Goal: Task Accomplishment & Management: Complete application form

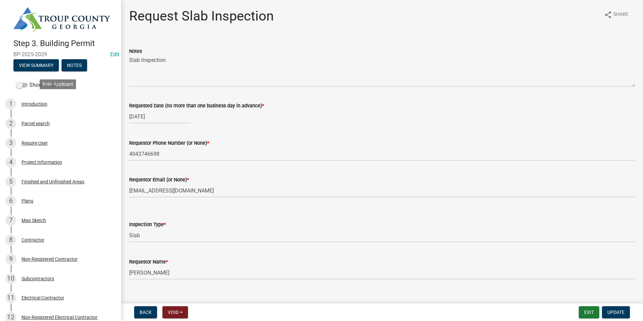
select select "ab79e0bf-6fbf-48c6-834d-2adc4864fc5e"
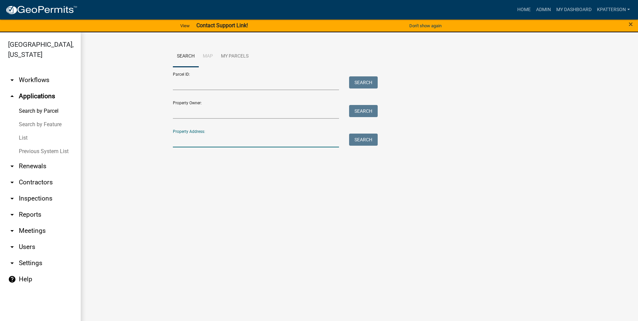
drag, startPoint x: 215, startPoint y: 143, endPoint x: 214, endPoint y: 149, distance: 6.2
click at [215, 143] on input "Property Address:" at bounding box center [256, 141] width 167 height 14
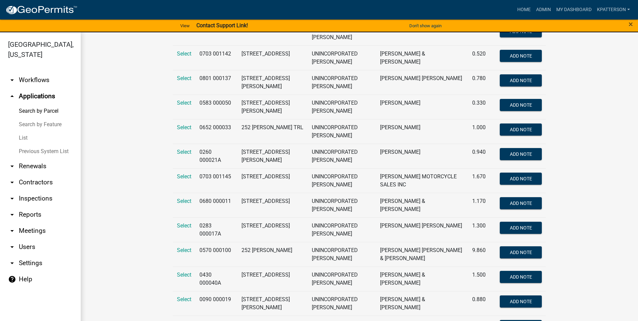
scroll to position [235, 0]
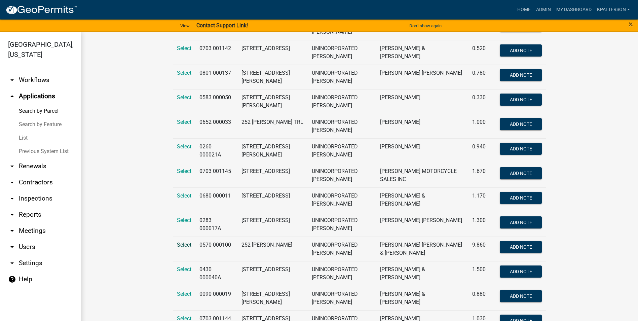
type input "252"
click at [185, 245] on span "Select" at bounding box center [184, 245] width 14 height 6
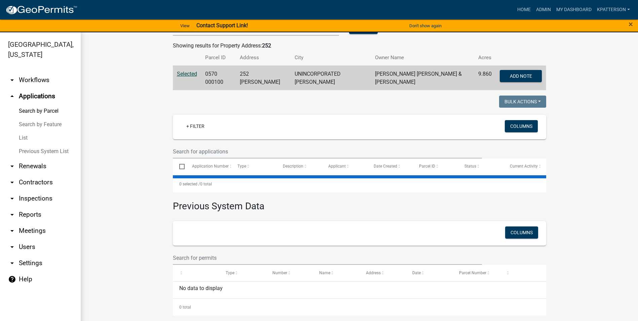
scroll to position [0, 0]
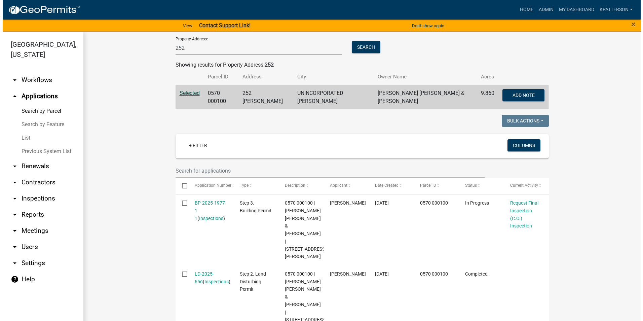
scroll to position [126, 0]
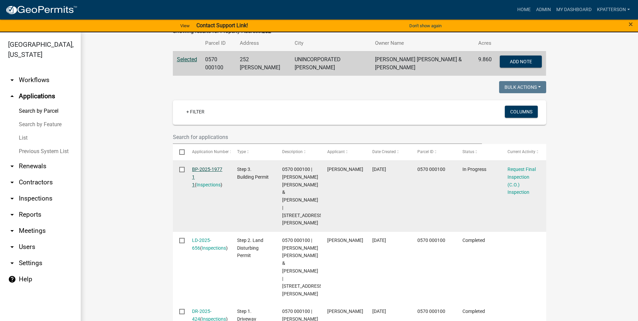
click at [207, 167] on link "BP-2025-1977 1 1" at bounding box center [207, 177] width 30 height 21
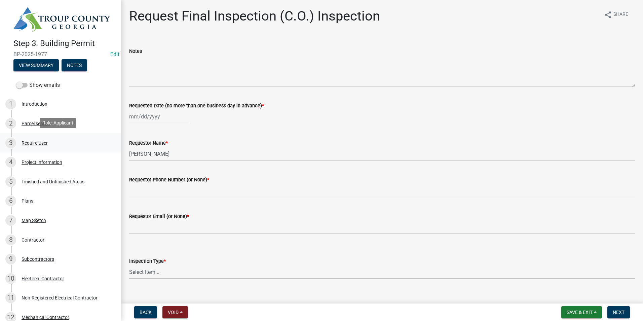
click at [31, 146] on div "3 Require User" at bounding box center [57, 143] width 105 height 11
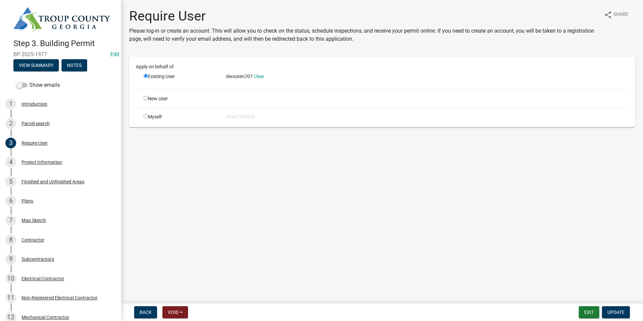
click at [41, 165] on div "4 Project Information" at bounding box center [57, 162] width 105 height 11
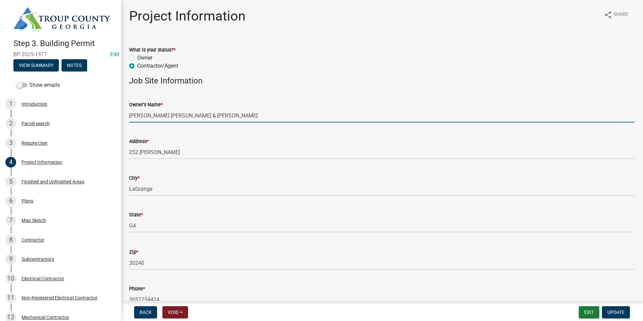
drag, startPoint x: 181, startPoint y: 114, endPoint x: 209, endPoint y: 114, distance: 27.2
click at [207, 114] on input "[PERSON_NAME] [PERSON_NAME] & [PERSON_NAME]" at bounding box center [382, 116] width 506 height 14
drag, startPoint x: 148, startPoint y: 114, endPoint x: 119, endPoint y: 115, distance: 29.7
click at [119, 115] on div "Step 3. Building Permit BP-2025-1977 Edit View Summary Notes Show emails 1 Intr…" at bounding box center [321, 160] width 643 height 321
click at [149, 116] on input "[PERSON_NAME] [PERSON_NAME] & [PERSON_NAME]" at bounding box center [382, 116] width 506 height 14
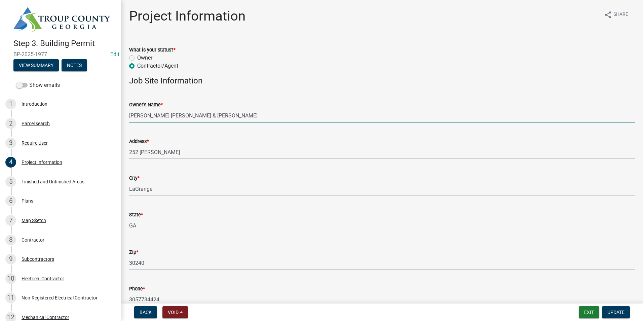
drag, startPoint x: 149, startPoint y: 116, endPoint x: 122, endPoint y: 116, distance: 26.6
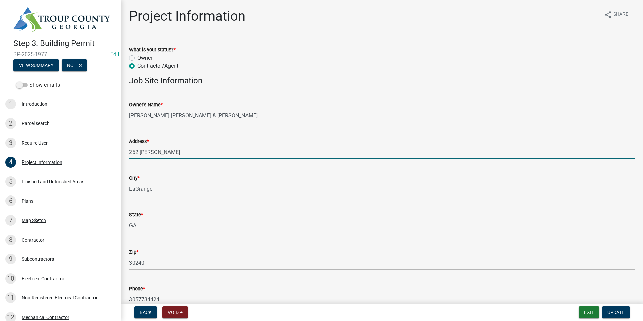
drag, startPoint x: 168, startPoint y: 151, endPoint x: 128, endPoint y: 154, distance: 39.8
click at [128, 154] on div "Address * [STREET_ADDRESS][PERSON_NAME]" at bounding box center [382, 143] width 516 height 31
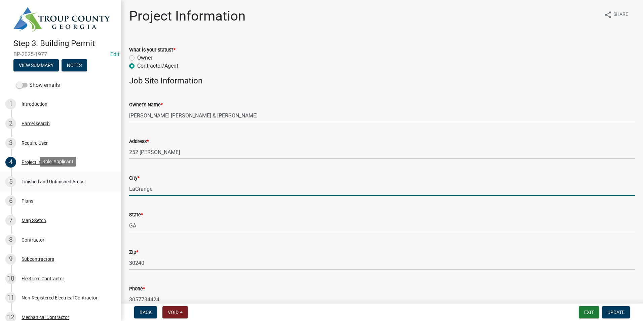
drag, startPoint x: 157, startPoint y: 190, endPoint x: 91, endPoint y: 184, distance: 65.8
click at [91, 184] on div "Step 3. Building Permit BP-2025-1977 Edit View Summary Notes Show emails 1 Intr…" at bounding box center [321, 160] width 643 height 321
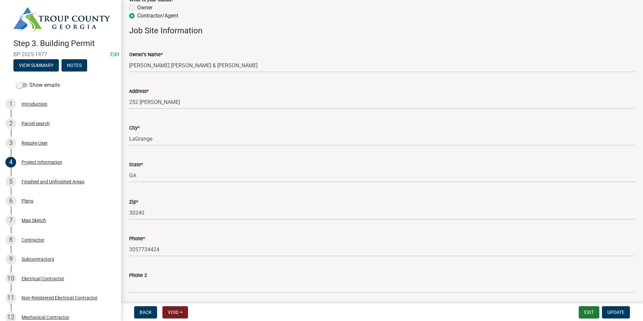
scroll to position [67, 0]
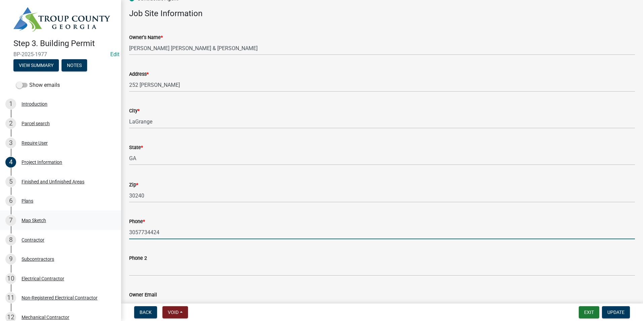
drag, startPoint x: 166, startPoint y: 234, endPoint x: 111, endPoint y: 227, distance: 56.0
click at [111, 227] on div "Step 3. Building Permit BP-2025-1977 Edit View Summary Notes Show emails 1 Intr…" at bounding box center [321, 160] width 643 height 321
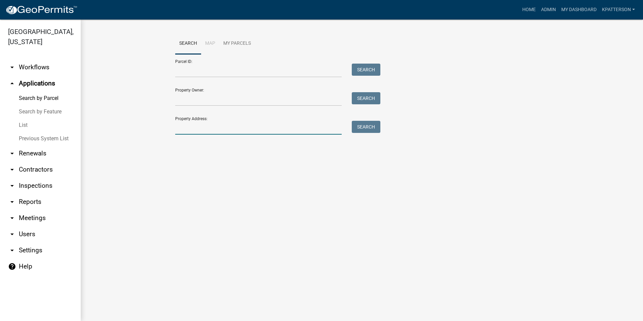
click at [211, 130] on input "Property Address:" at bounding box center [258, 128] width 167 height 14
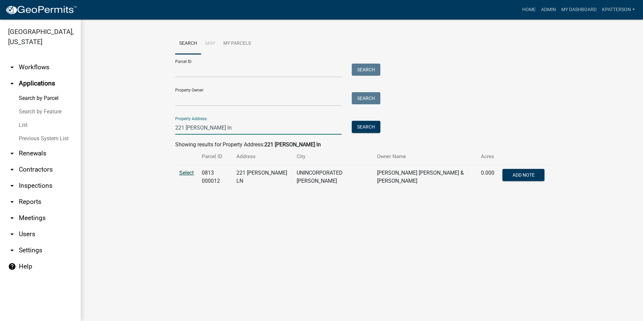
type input "221 [PERSON_NAME] ln"
click at [184, 173] on span "Select" at bounding box center [186, 173] width 14 height 6
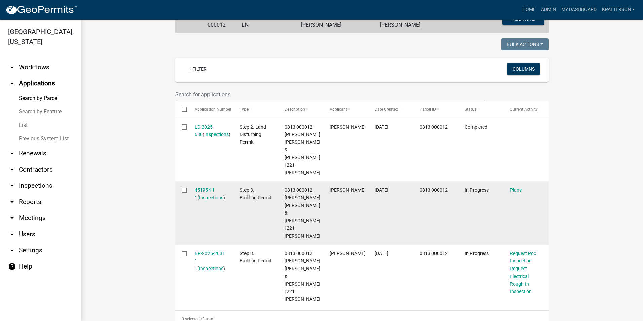
scroll to position [168, 0]
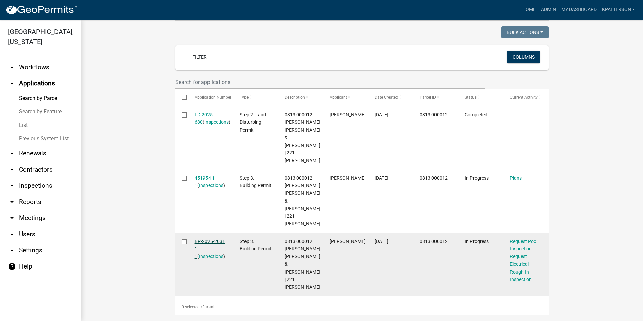
click at [210, 240] on link "BP-2025-2031 1 1" at bounding box center [210, 249] width 30 height 21
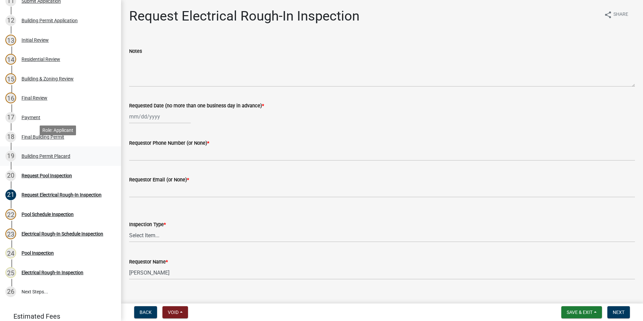
scroll to position [303, 0]
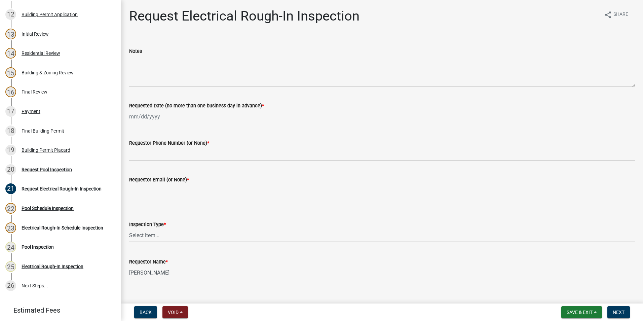
click at [155, 112] on div at bounding box center [160, 117] width 62 height 14
select select "9"
select select "2025"
click at [149, 172] on div "16" at bounding box center [146, 174] width 11 height 11
type input "[DATE]"
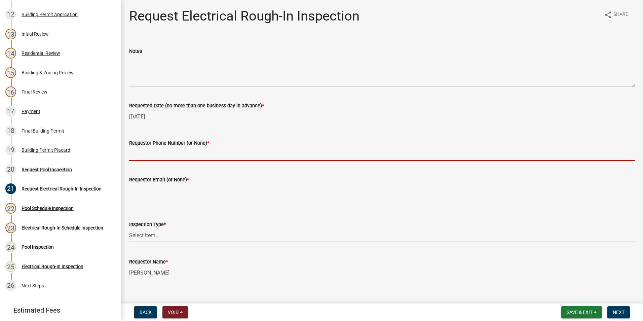
click at [157, 159] on input "Requestor Phone Number (or None) *" at bounding box center [382, 154] width 506 height 14
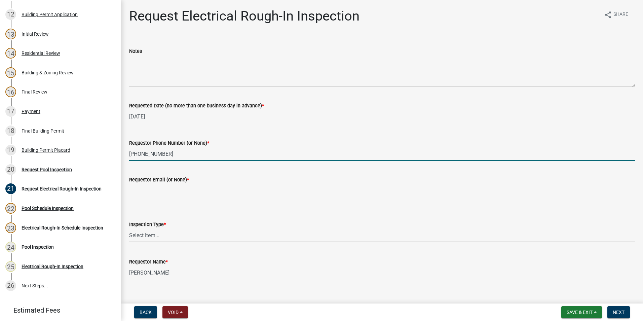
type input "[PHONE_NUMBER]"
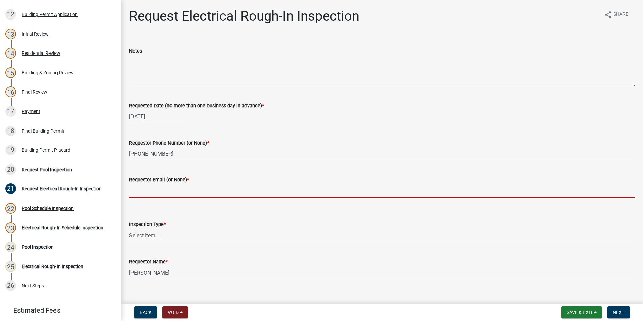
click at [154, 197] on input "Requestor Email (or None) *" at bounding box center [382, 191] width 506 height 14
type input "none"
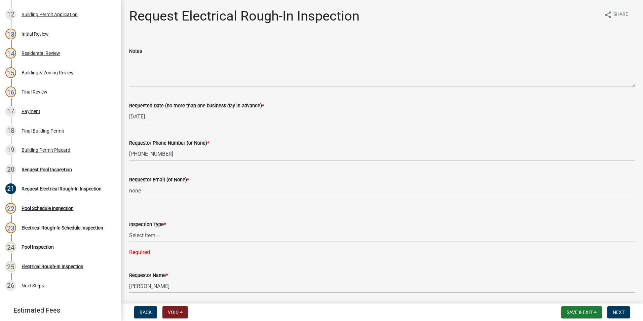
click at [156, 235] on select "Select Item... Electrical Rough-In" at bounding box center [382, 235] width 506 height 14
click at [129, 228] on select "Select Item... Electrical Rough-In" at bounding box center [382, 235] width 506 height 14
select select "67548d0d-90c3-4d72-82f5-40817f841add"
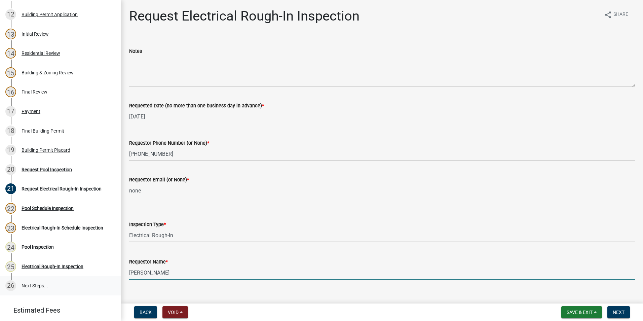
drag, startPoint x: 199, startPoint y: 274, endPoint x: 112, endPoint y: 281, distance: 87.7
click at [112, 281] on div "Step 3. Building Permit BP-2025-2031 Edit View Summary Notes Show emails 1 Intr…" at bounding box center [321, 160] width 643 height 321
type input "[PERSON_NAME]"
click at [625, 317] on button "Next" at bounding box center [619, 312] width 23 height 12
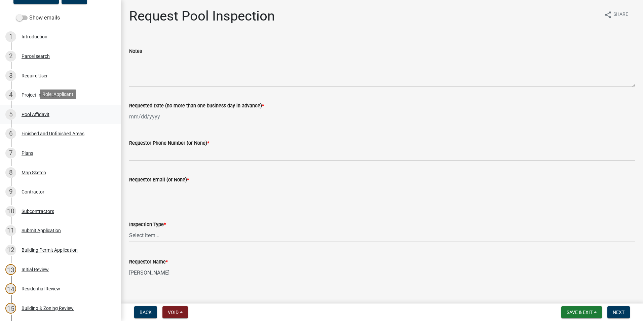
scroll to position [34, 0]
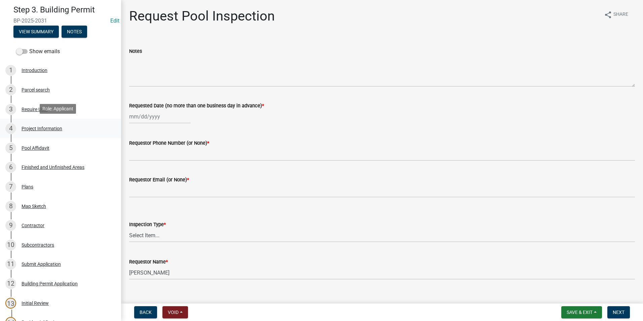
click at [63, 128] on div "4 Project Information" at bounding box center [57, 128] width 105 height 11
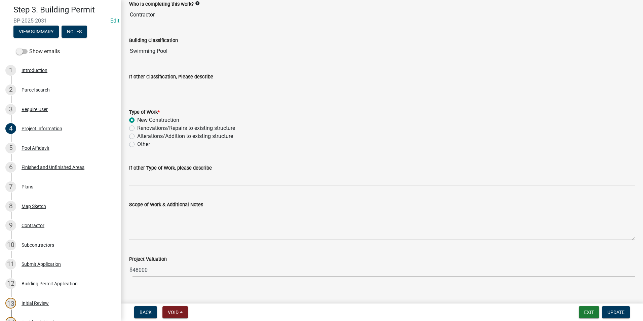
scroll to position [513, 0]
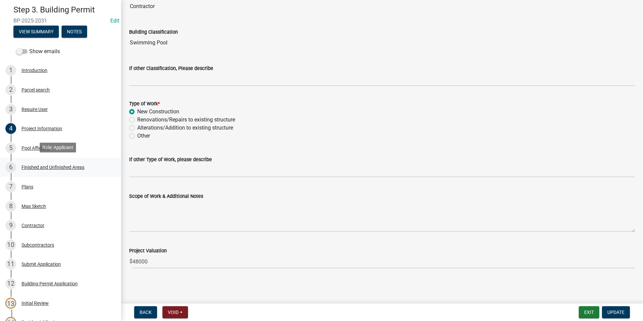
click at [57, 165] on div "Finished and Unfinished Areas" at bounding box center [53, 167] width 63 height 5
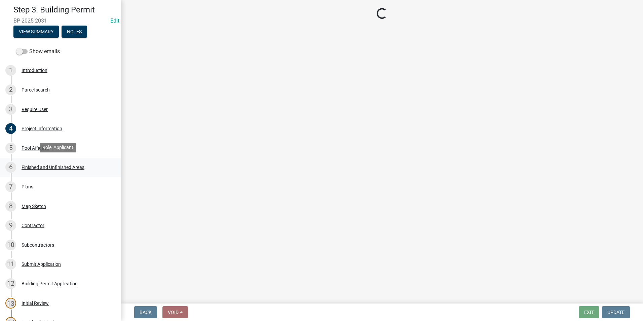
scroll to position [0, 0]
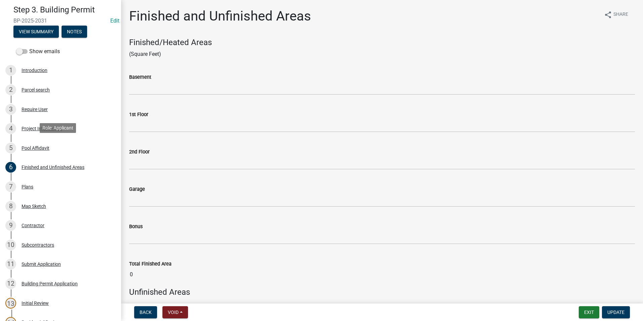
click at [59, 150] on div "5 Pool Affidavit" at bounding box center [57, 148] width 105 height 11
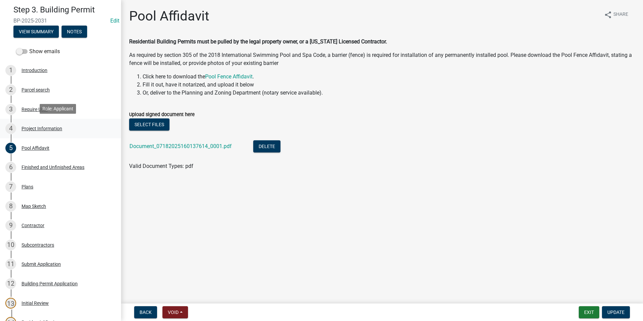
click at [49, 126] on div "Project Information" at bounding box center [42, 128] width 41 height 5
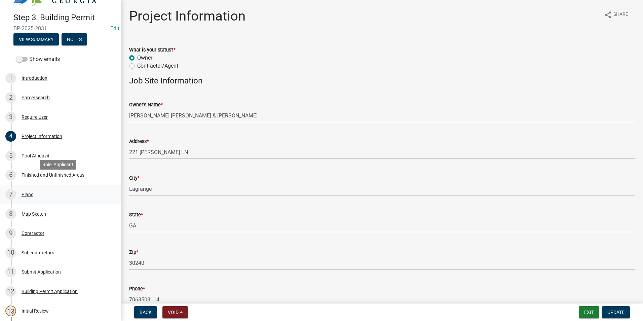
scroll to position [36, 0]
